Goal: Information Seeking & Learning: Learn about a topic

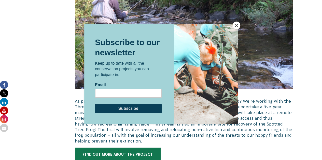
scroll to position [432, 0]
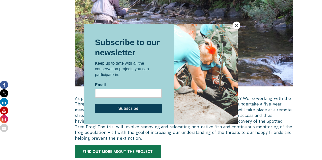
click at [237, 25] on button "Close" at bounding box center [236, 26] width 8 height 8
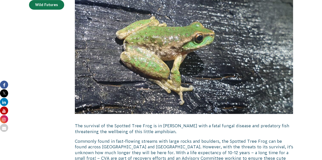
scroll to position [280, 0]
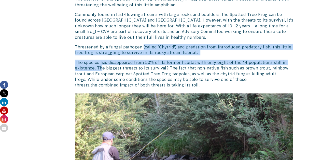
drag, startPoint x: 142, startPoint y: 47, endPoint x: 102, endPoint y: 66, distance: 44.2
click at [102, 66] on div "Survival of the Spotted Tree Frog The survival of the Spotted Tree Frog is in […" at bounding box center [184, 125] width 218 height 556
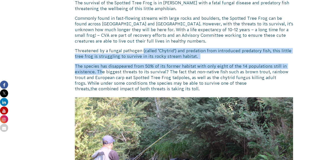
scroll to position [229, 0]
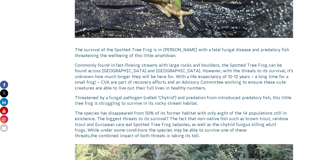
click at [81, 49] on span "The survival of the Spotted Tree Frog is in [PERSON_NAME] with a fatal fungal d…" at bounding box center [182, 53] width 214 height 10
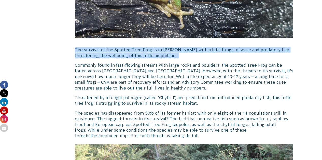
click at [81, 49] on span "The survival of the Spotted Tree Frog is in [PERSON_NAME] with a fatal fungal d…" at bounding box center [182, 53] width 214 height 10
click at [75, 50] on span "The survival of the Spotted Tree Frog is in [PERSON_NAME] with a fatal fungal d…" at bounding box center [182, 53] width 214 height 10
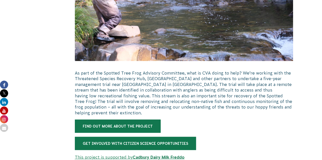
scroll to position [508, 0]
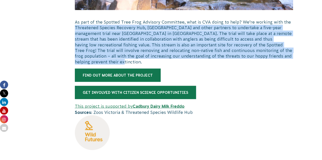
drag, startPoint x: 139, startPoint y: 61, endPoint x: 76, endPoint y: 30, distance: 70.6
click at [76, 30] on span "As part of the Spotted Tree Frog Advisory Committee, what is CVA doing to help?…" at bounding box center [183, 42] width 217 height 44
click at [136, 51] on span "As part of the Spotted Tree Frog Advisory Committee, what is CVA doing to help?…" at bounding box center [183, 42] width 217 height 44
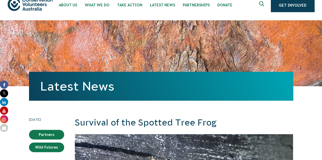
scroll to position [0, 0]
